Goal: Task Accomplishment & Management: Manage account settings

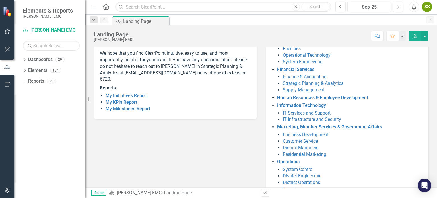
scroll to position [120, 0]
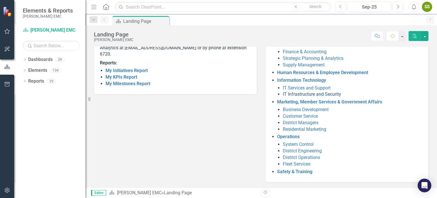
click at [303, 93] on link "IT Infrastructure and Security" at bounding box center [312, 93] width 58 height 5
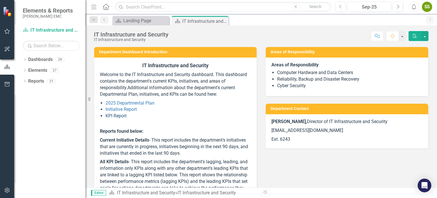
click at [121, 116] on link "KPI Report" at bounding box center [116, 115] width 21 height 5
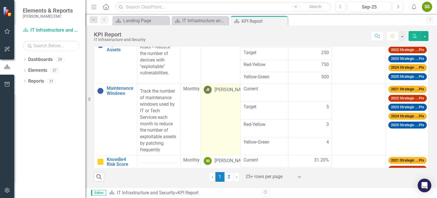
scroll to position [222, 0]
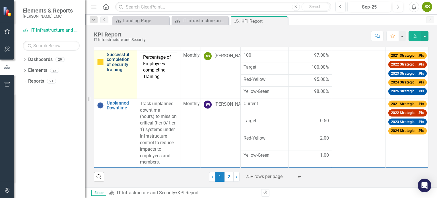
click at [123, 56] on link "Successful completion of security training" at bounding box center [120, 62] width 27 height 20
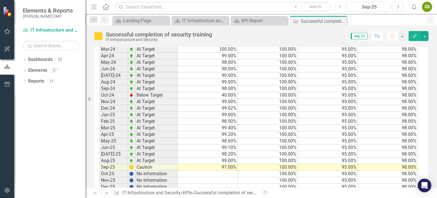
scroll to position [537, 0]
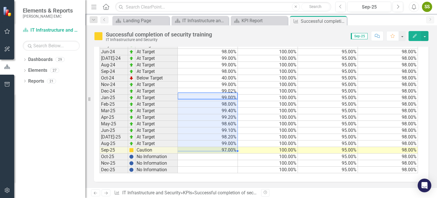
drag, startPoint x: 214, startPoint y: 95, endPoint x: 220, endPoint y: 147, distance: 52.1
click at [220, 147] on tbody "Jan-22 At Target 99.00% 100.00% 95.00% 98.00% Feb-22 At Target 100.00% 100.00% …" at bounding box center [259, 16] width 318 height 314
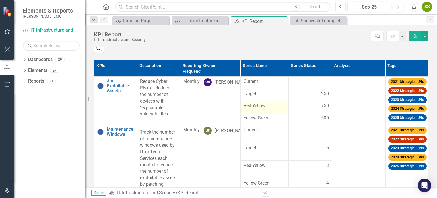
scroll to position [95, 0]
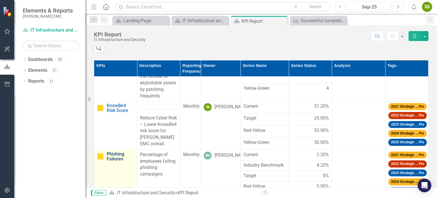
click at [118, 161] on link "Phishing Failures" at bounding box center [120, 156] width 27 height 10
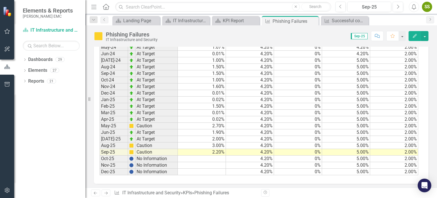
scroll to position [535, 0]
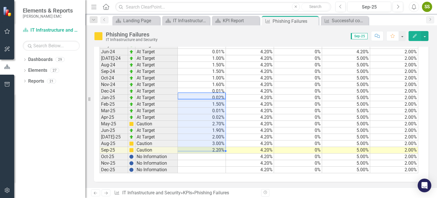
drag, startPoint x: 209, startPoint y: 96, endPoint x: 216, endPoint y: 147, distance: 51.3
click at [215, 148] on tbody "Jan-22 At Target 0.65% 4.70% 0% 5.00% 2.00% Feb-22 At Target 0.65% 4.70% 0% 5.0…" at bounding box center [259, 16] width 319 height 314
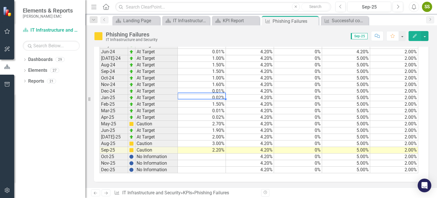
click at [209, 95] on td "0.02%" at bounding box center [202, 97] width 48 height 7
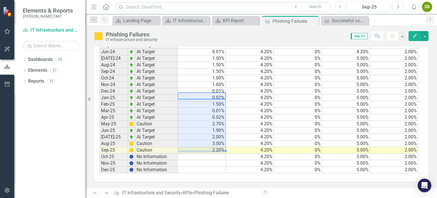
drag, startPoint x: 208, startPoint y: 95, endPoint x: 211, endPoint y: 148, distance: 53.0
click at [211, 148] on tbody "Jan-22 At Target 0.65% 4.70% 0% 5.00% 2.00% Feb-22 At Target 0.65% 4.70% 0% 5.0…" at bounding box center [259, 16] width 319 height 314
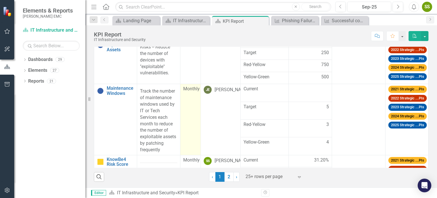
scroll to position [95, 0]
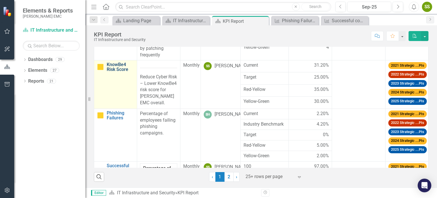
click at [117, 72] on link "KnowBe4 Risk Score" at bounding box center [120, 67] width 27 height 10
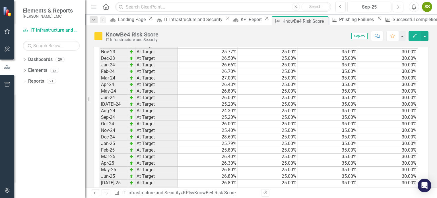
scroll to position [596, 0]
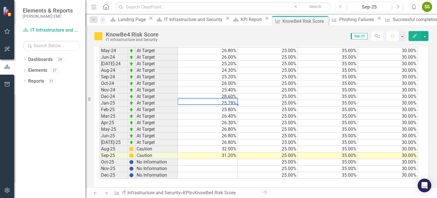
click at [205, 100] on td "25.79%" at bounding box center [208, 103] width 60 height 7
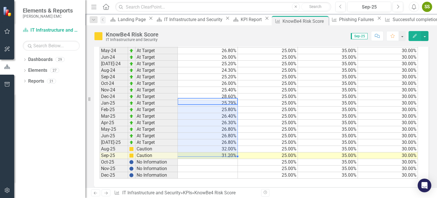
drag, startPoint x: 207, startPoint y: 96, endPoint x: 212, endPoint y: 140, distance: 44.4
click at [209, 147] on tbody "Jan-22 At Target 25.75% 25.00% 35.00% 30.00% Feb-22 At Target 27.00% 25.00% 35.…" at bounding box center [259, 21] width 318 height 314
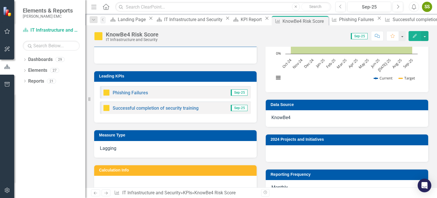
scroll to position [407, 0]
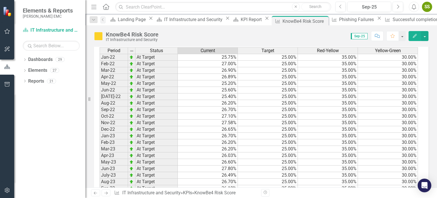
click at [264, 20] on icon "Close" at bounding box center [267, 18] width 6 height 5
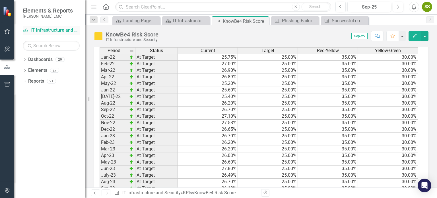
click at [42, 28] on link "Dashboard IT Infrastructure and Security" at bounding box center [51, 30] width 57 height 7
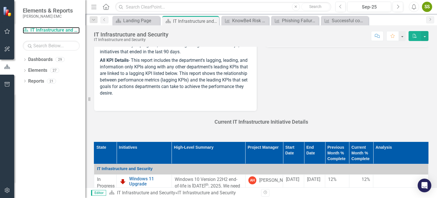
scroll to position [196, 0]
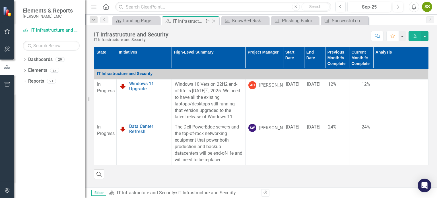
click at [178, 21] on div "IT Infrastructure and Security" at bounding box center [188, 21] width 30 height 7
click at [284, 20] on div "Phishing Failures" at bounding box center [296, 20] width 28 height 7
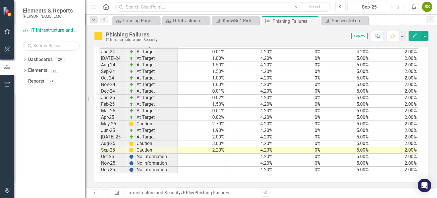
scroll to position [440, 0]
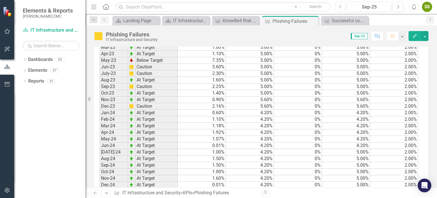
click at [215, 112] on td "0.60%" at bounding box center [202, 113] width 48 height 7
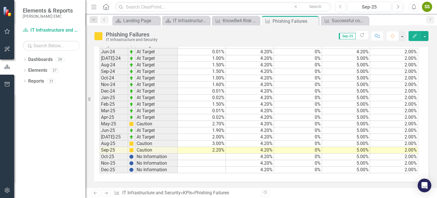
click at [222, 96] on td "0.02%" at bounding box center [202, 97] width 48 height 7
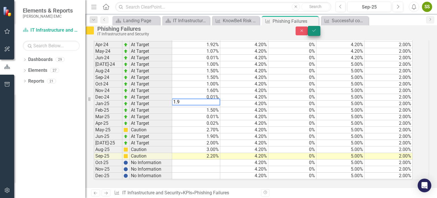
type textarea "1.9"
click at [320, 36] on button "Save" at bounding box center [314, 31] width 13 height 10
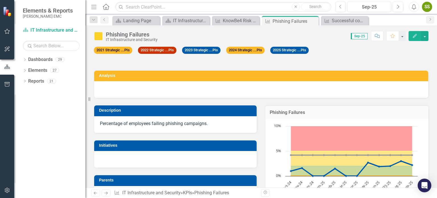
click at [206, 107] on td "Description" at bounding box center [176, 111] width 155 height 9
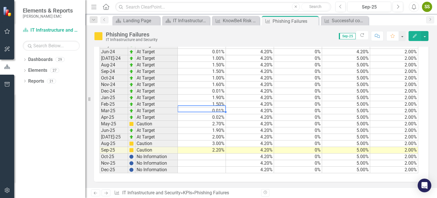
click at [217, 110] on td "0.01%" at bounding box center [202, 111] width 48 height 7
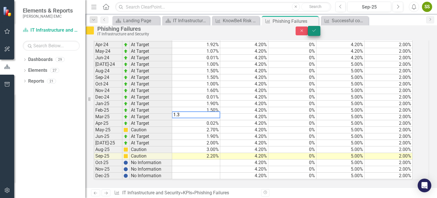
type textarea "1.3"
click at [320, 35] on button "Save" at bounding box center [314, 31] width 13 height 10
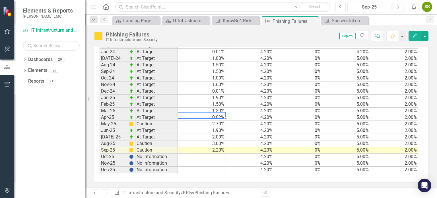
click at [211, 117] on td "0.02%" at bounding box center [202, 117] width 48 height 7
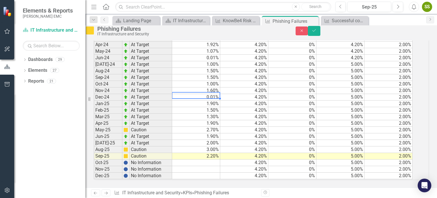
click at [200, 94] on td "0.01%" at bounding box center [196, 97] width 48 height 7
type textarea "1.5"
click at [320, 35] on button "Save" at bounding box center [314, 31] width 13 height 10
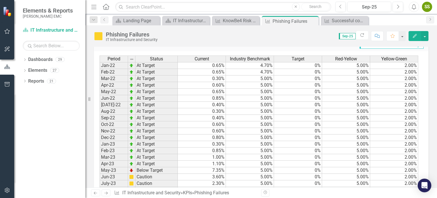
scroll to position [425, 0]
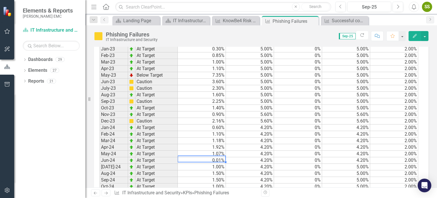
click at [199, 158] on td "0.01%" at bounding box center [202, 160] width 48 height 7
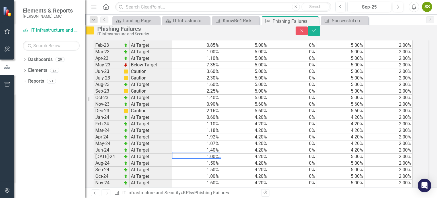
click at [211, 121] on td "0.60%" at bounding box center [196, 117] width 48 height 7
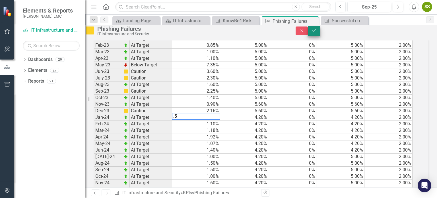
type textarea ".5"
click at [320, 32] on button "Save" at bounding box center [314, 31] width 13 height 10
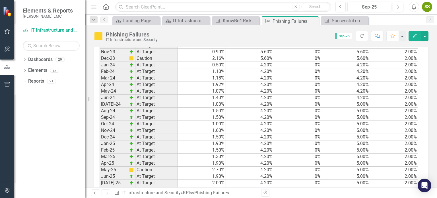
scroll to position [535, 0]
